Goal: Find contact information: Find contact information

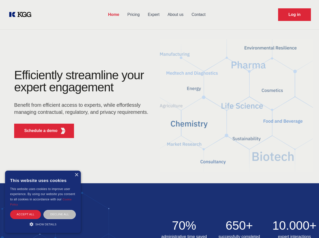
click at [160, 119] on div "Efficiently streamline your expert engagement Benefit from efficient access to …" at bounding box center [83, 105] width 154 height 73
click at [38, 131] on p "Schedule a demo" at bounding box center [40, 131] width 33 height 6
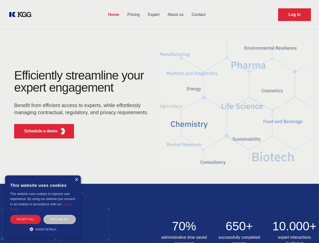
click at [76, 175] on div "× This website uses cookies This website uses cookies to improve user experienc…" at bounding box center [43, 206] width 76 height 62
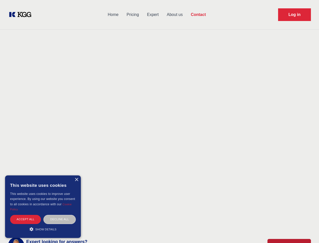
click at [26, 215] on div "Accept all" at bounding box center [25, 219] width 31 height 9
click at [60, 215] on div "Decline all" at bounding box center [59, 219] width 32 height 9
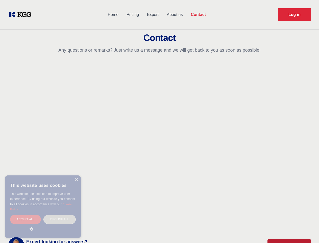
click at [43, 225] on main "Contact Any questions or remarks? Just write us a message and we will get back …" at bounding box center [159, 131] width 319 height 263
